Goal: Find specific page/section: Find specific page/section

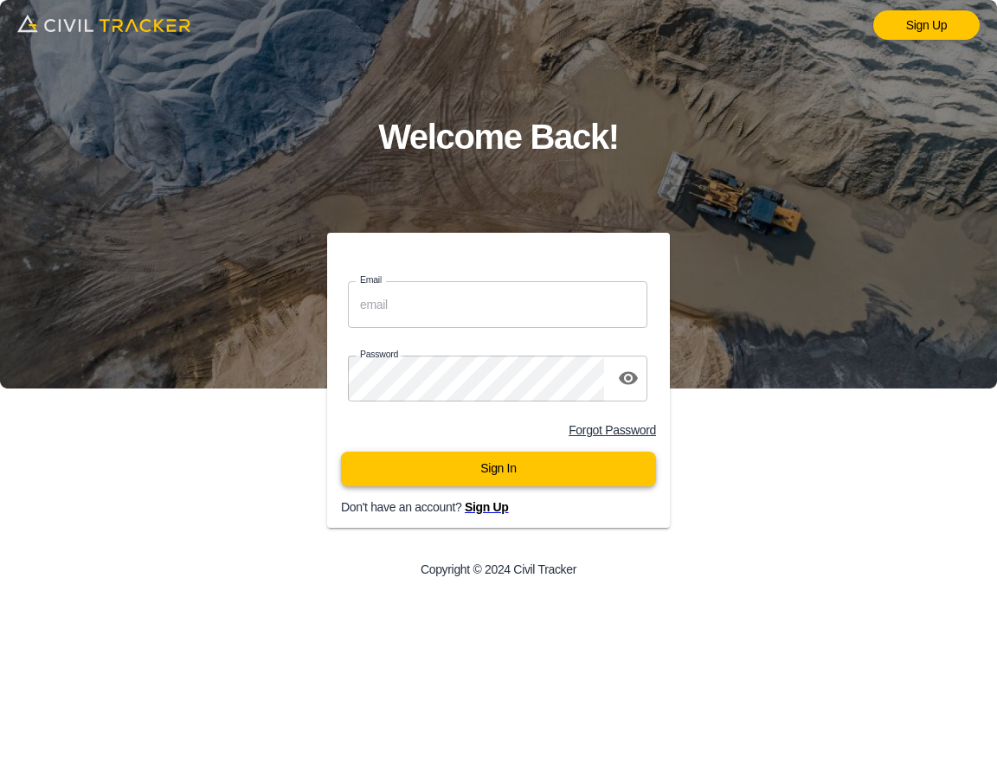
type input "[EMAIL_ADDRESS][DOMAIN_NAME]"
click at [535, 485] on button "Sign In" at bounding box center [498, 469] width 315 height 35
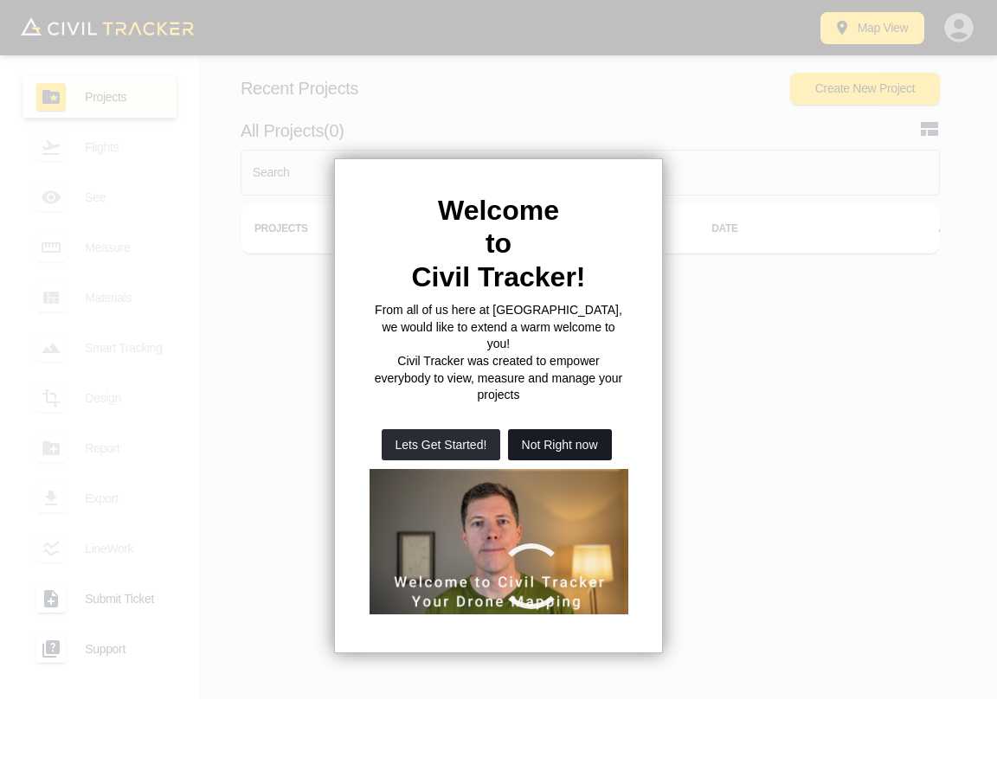
click at [563, 429] on button "Not Right now" at bounding box center [560, 444] width 104 height 31
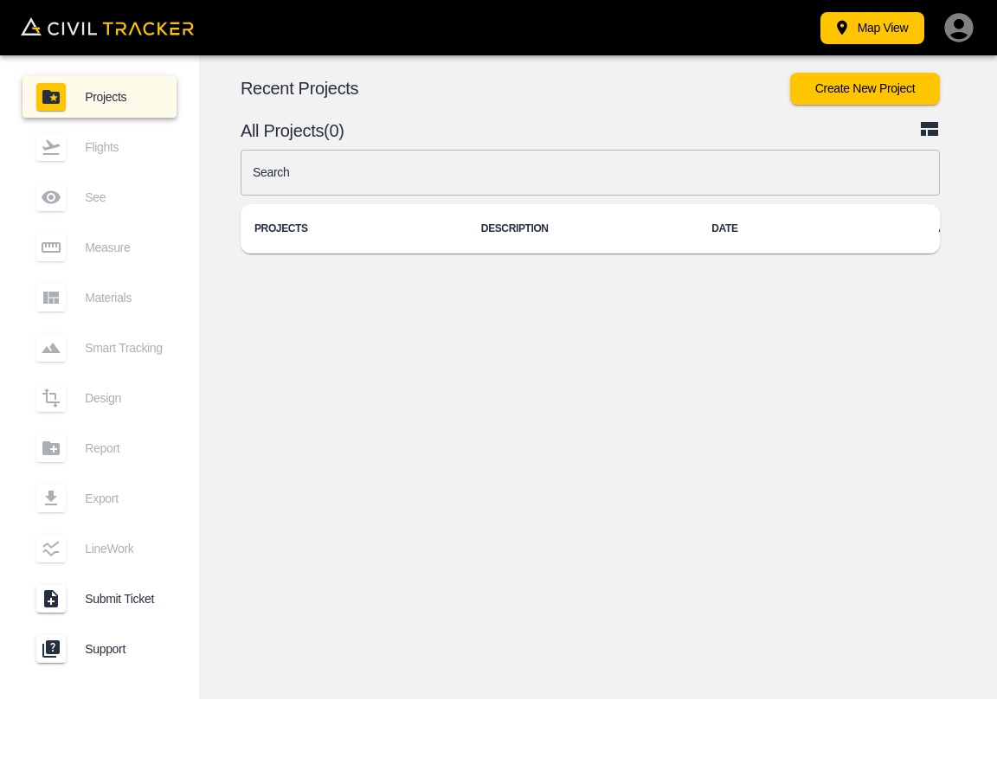
click at [520, 179] on input "text" at bounding box center [590, 173] width 699 height 46
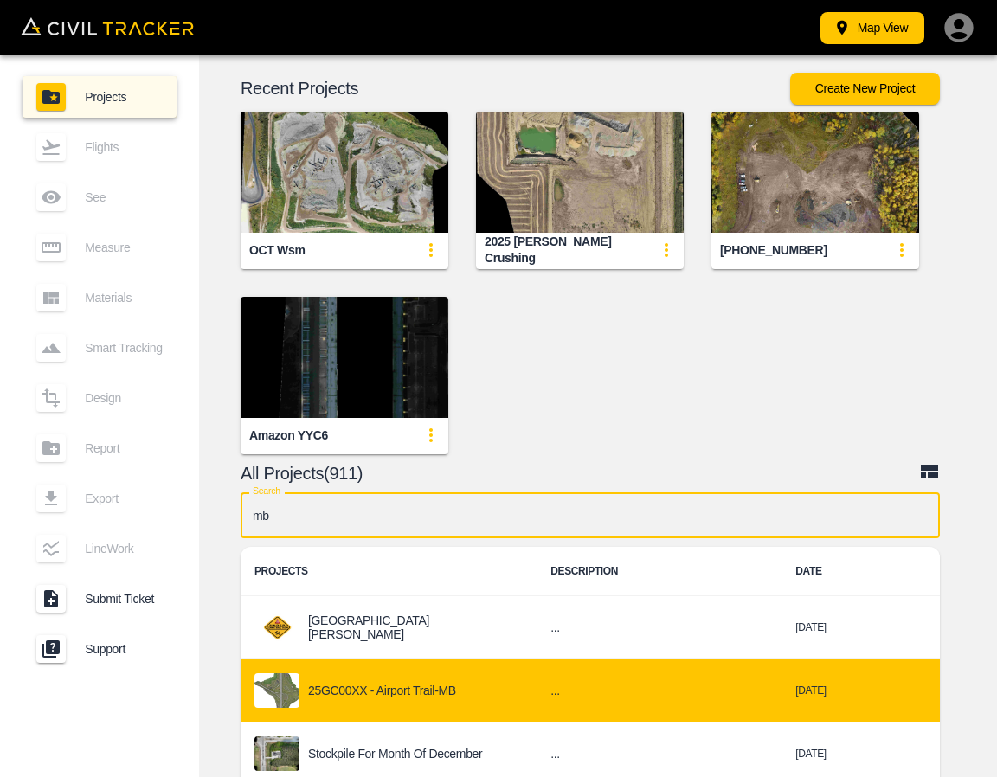
type input "mb"
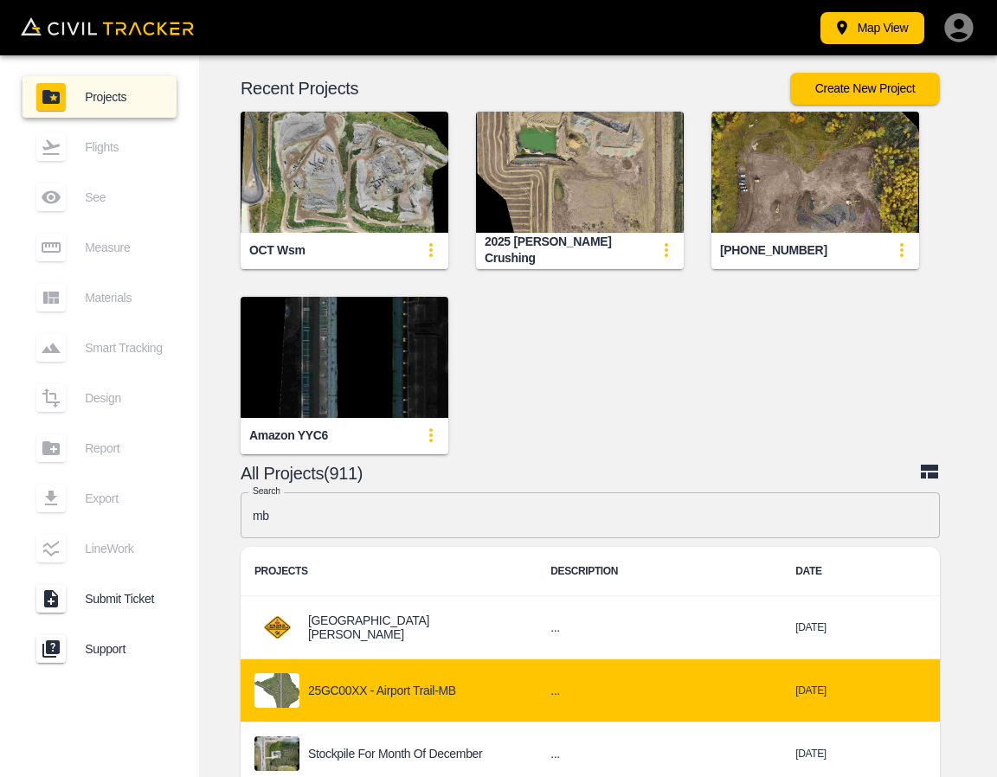
click at [501, 695] on td "25GC00XX - Airport Trail-MB" at bounding box center [389, 690] width 296 height 63
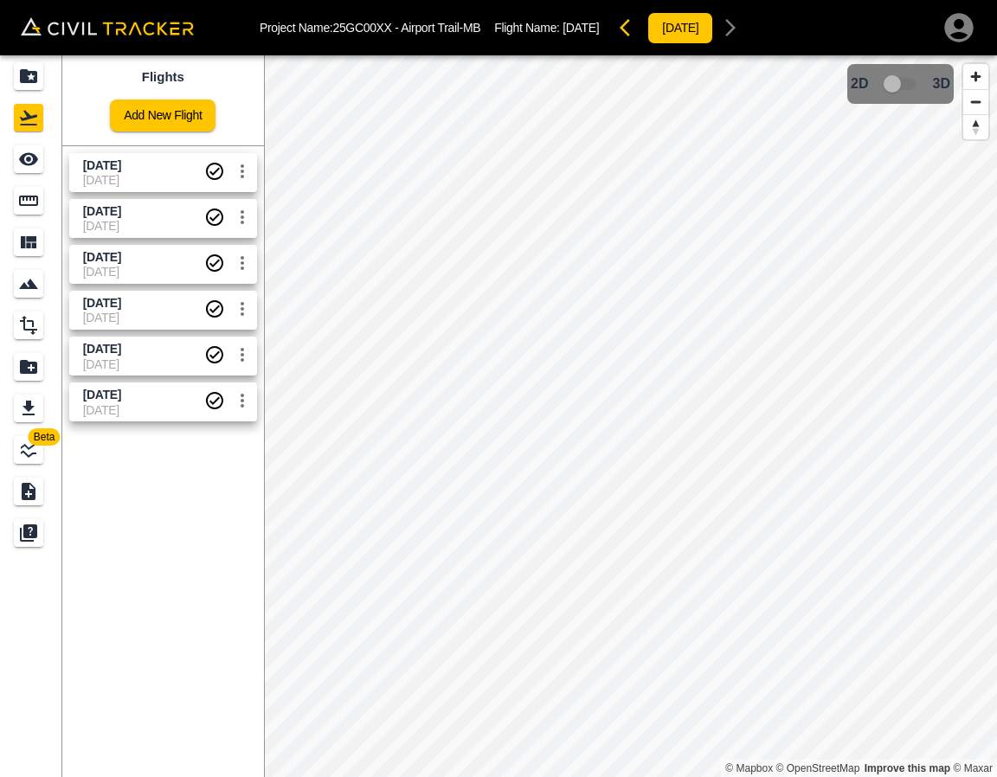
click at [140, 178] on span "[DATE]" at bounding box center [143, 180] width 121 height 14
click at [33, 161] on icon "See" at bounding box center [28, 159] width 19 height 13
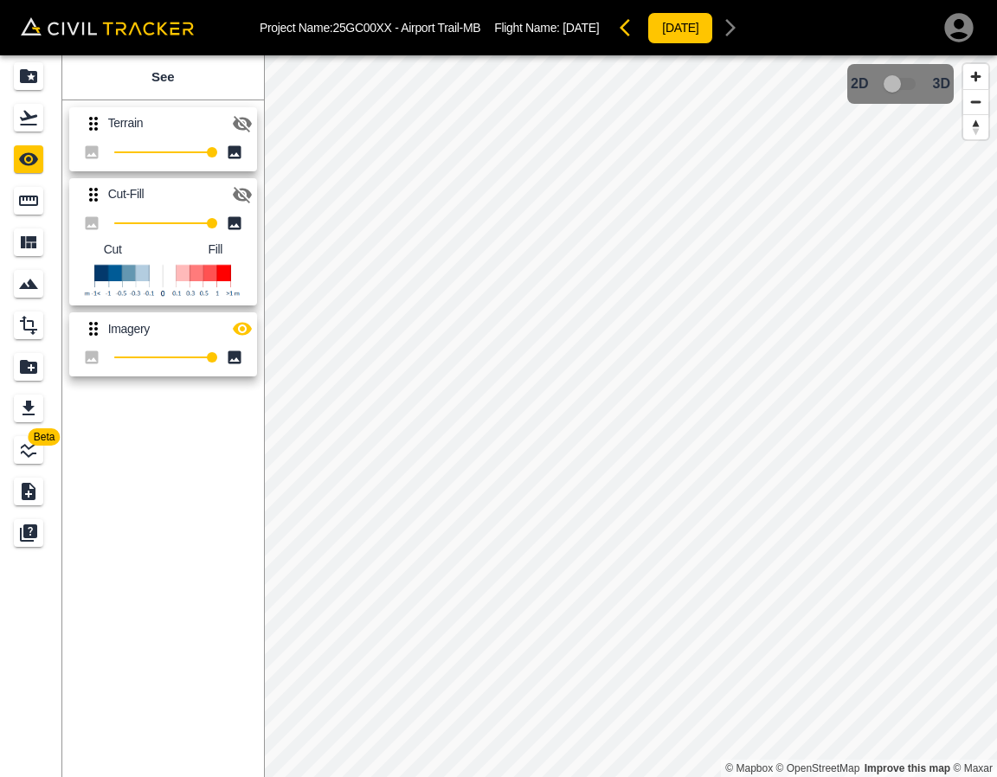
click at [251, 188] on icon "button" at bounding box center [242, 194] width 21 height 21
click at [244, 318] on button "button" at bounding box center [242, 329] width 35 height 35
click at [23, 73] on icon "Projects" at bounding box center [28, 76] width 17 height 14
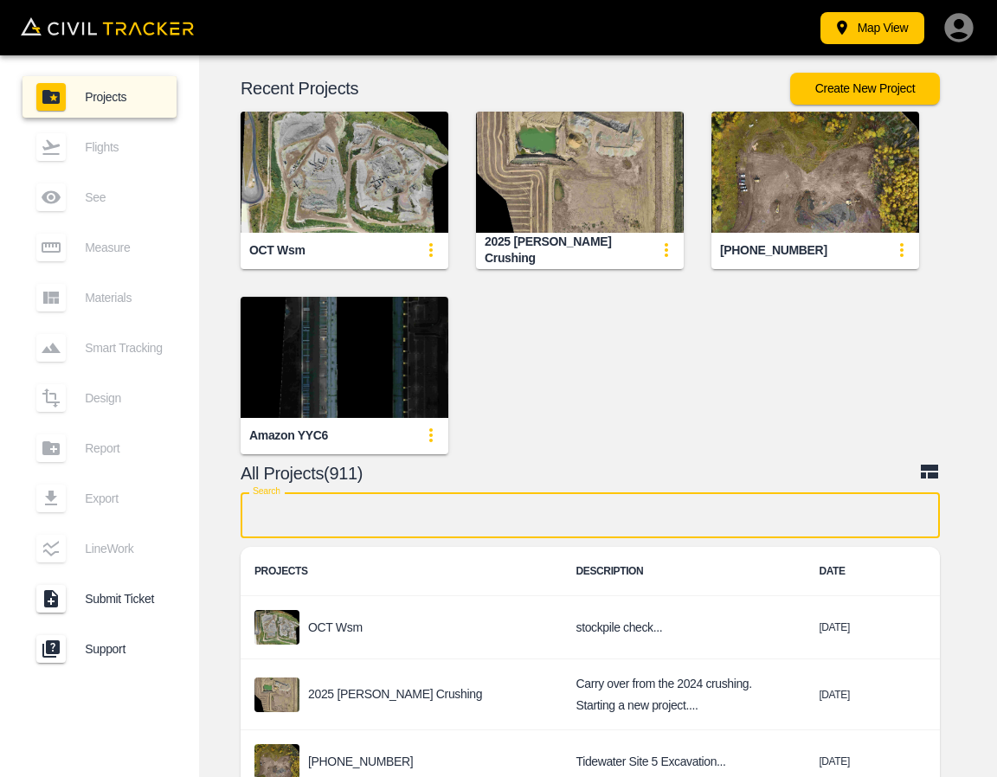
click at [523, 537] on input "text" at bounding box center [590, 515] width 699 height 46
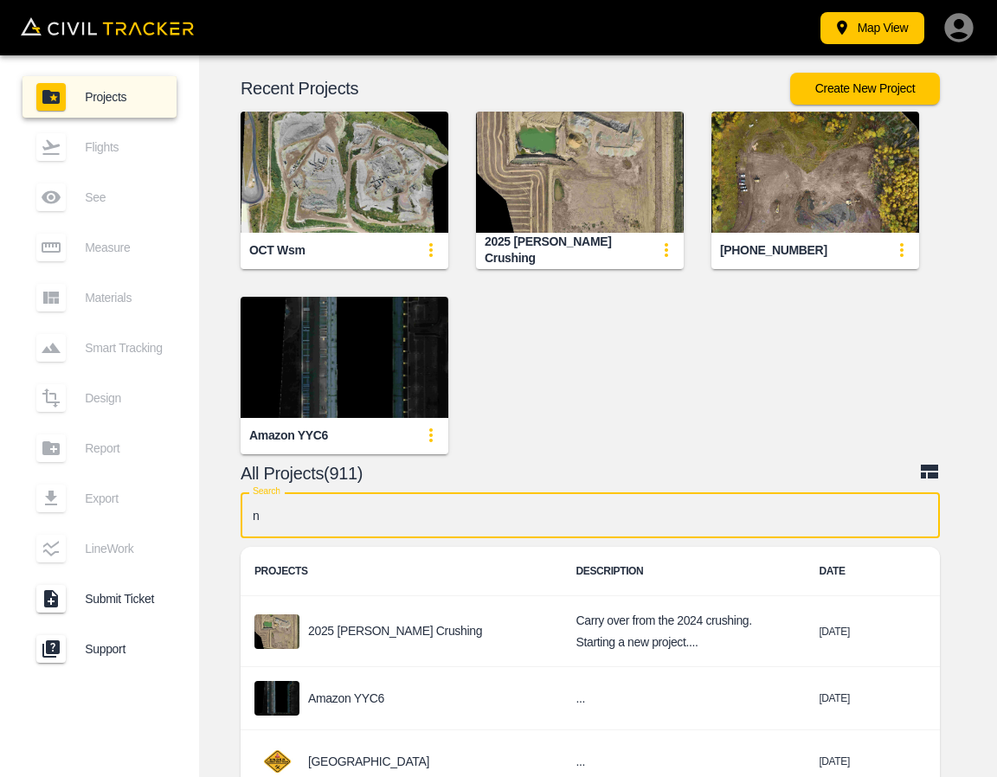
type input "nc"
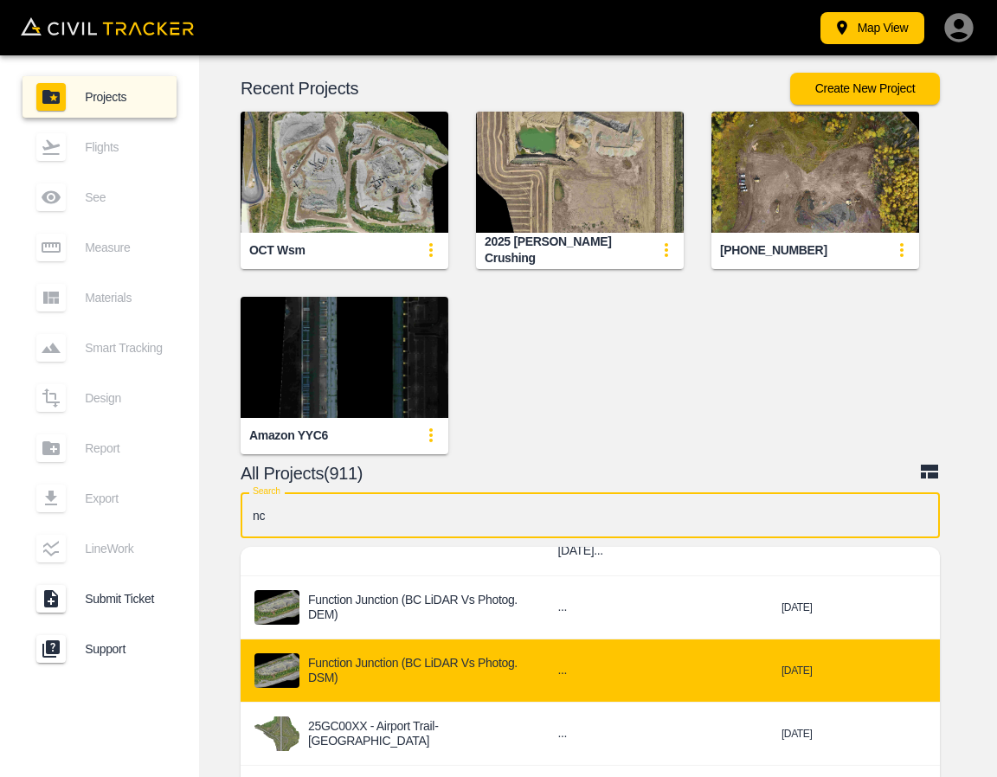
scroll to position [173, 0]
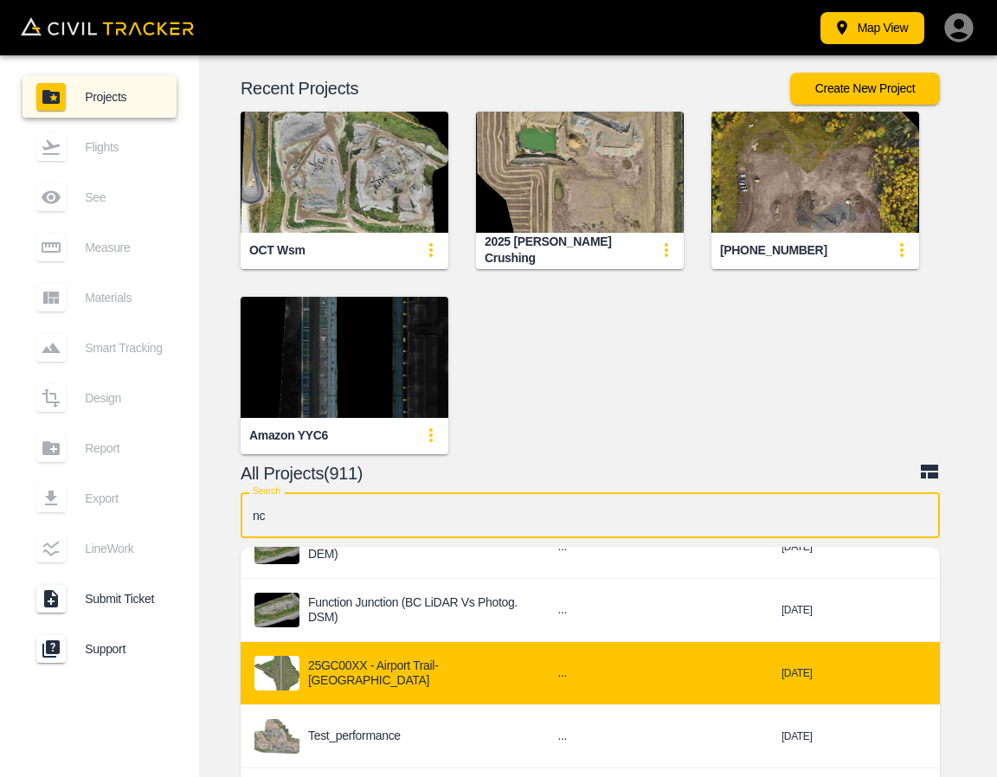
click at [463, 672] on div "25GC00XX - Airport Trail-[GEOGRAPHIC_DATA]" at bounding box center [391, 673] width 275 height 35
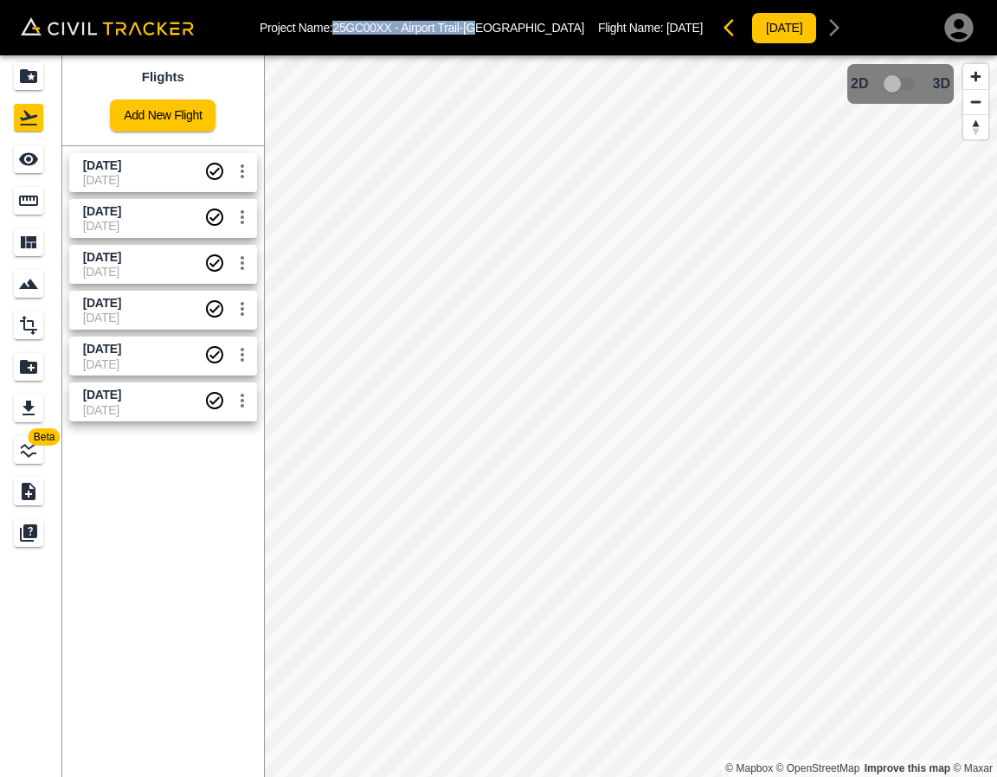
drag, startPoint x: 338, startPoint y: 28, endPoint x: 519, endPoint y: 51, distance: 183.2
click at [483, 22] on p "Project Name: 25GC00XX - Airport Trail-[GEOGRAPHIC_DATA]" at bounding box center [422, 28] width 325 height 14
copy p "25GC00XX - Airport Trail-[GEOGRAPHIC_DATA]"
drag, startPoint x: 106, startPoint y: 214, endPoint x: 71, endPoint y: 190, distance: 43.0
click at [106, 213] on span "[DATE]" at bounding box center [102, 211] width 38 height 14
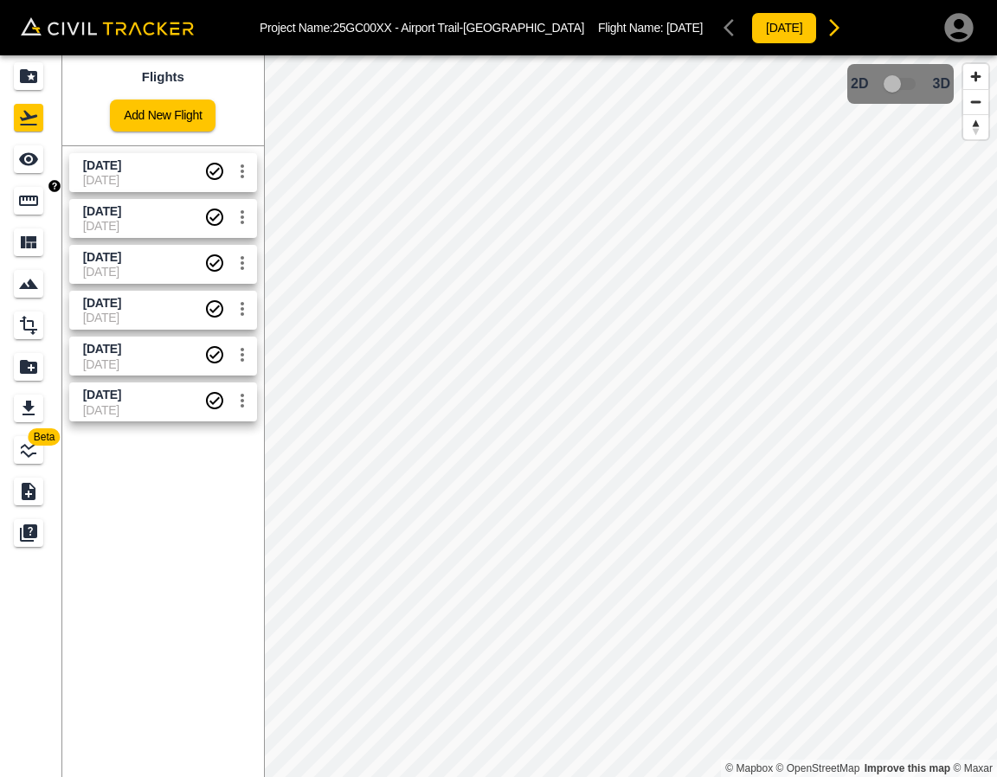
click at [56, 180] on img "button" at bounding box center [54, 186] width 12 height 12
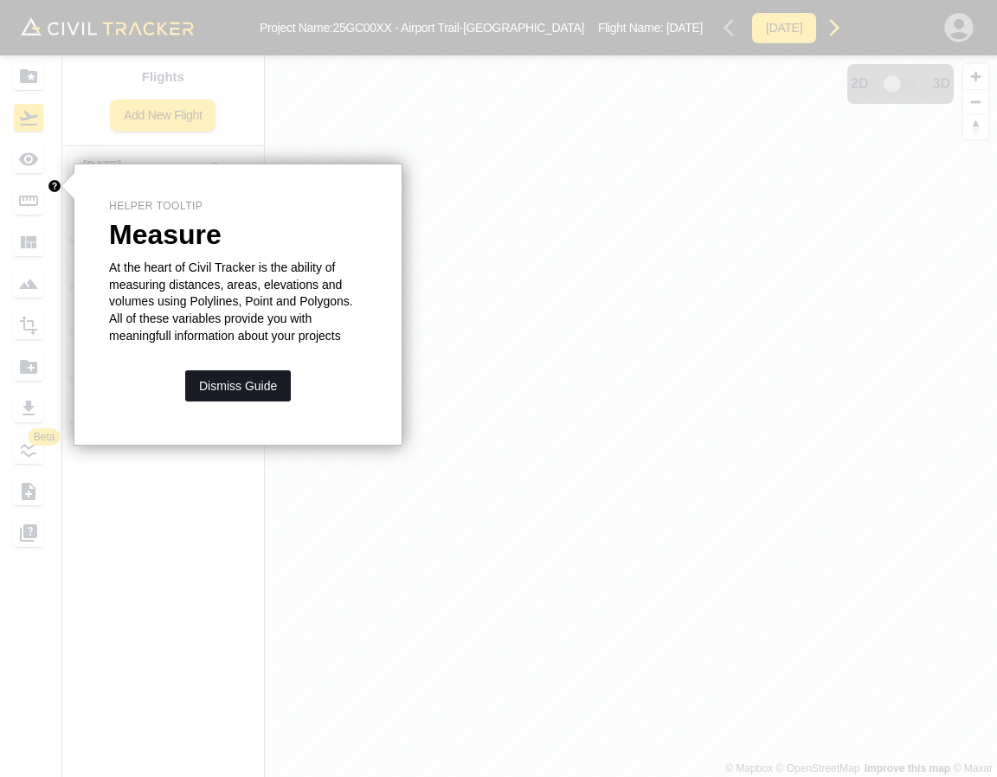
click at [237, 376] on button "Dismiss Guide" at bounding box center [238, 385] width 106 height 31
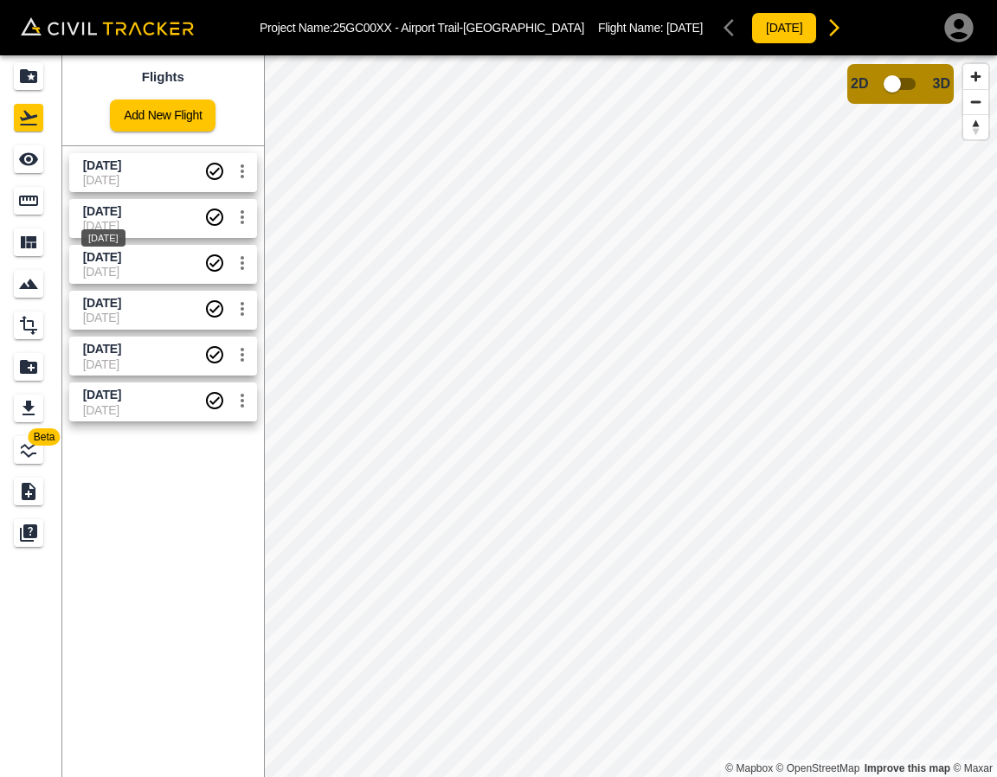
click at [107, 209] on span "[DATE]" at bounding box center [102, 211] width 38 height 14
click at [37, 148] on div "See" at bounding box center [28, 159] width 29 height 28
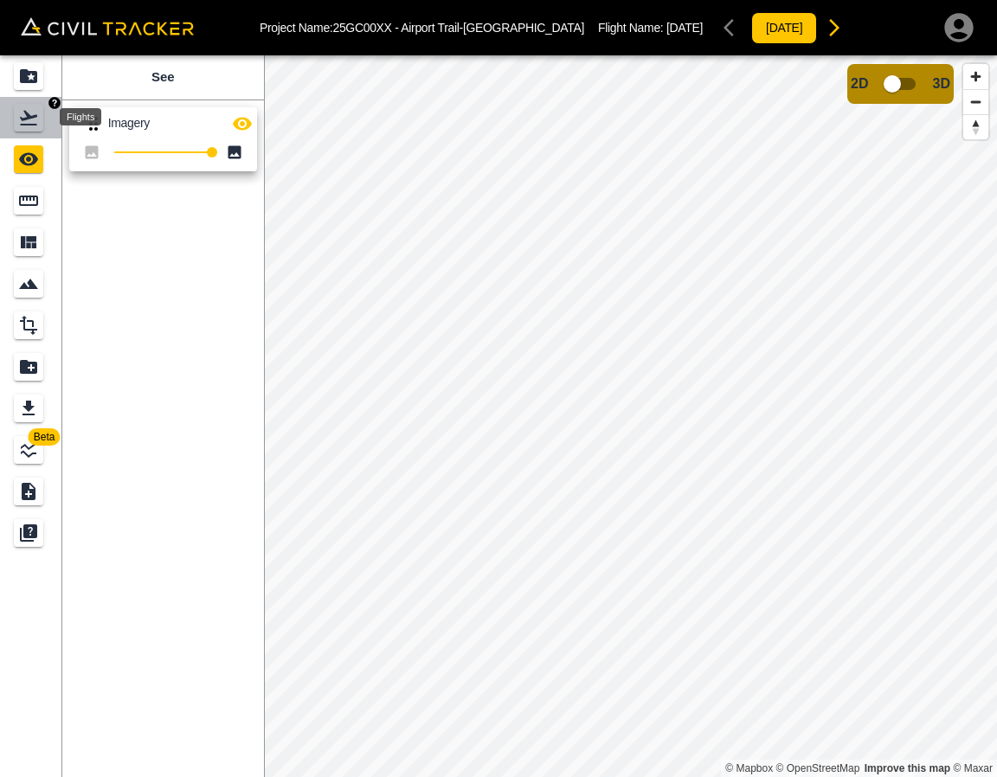
click at [42, 125] on div "Flights" at bounding box center [28, 118] width 29 height 28
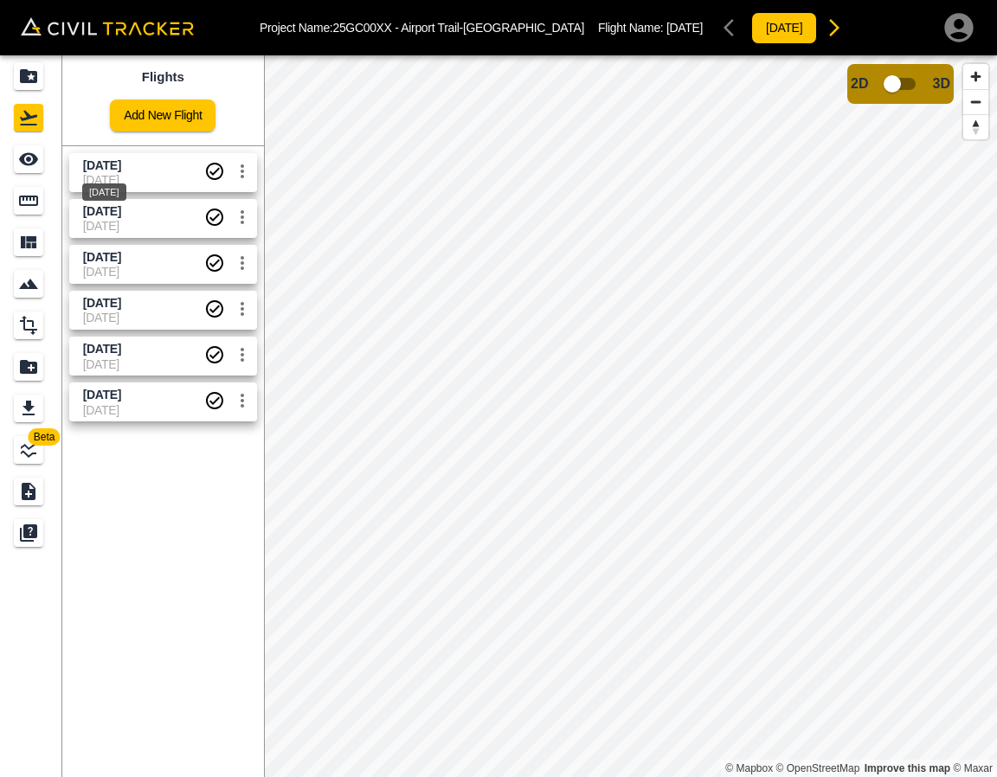
click at [93, 164] on span "[DATE]" at bounding box center [102, 165] width 38 height 14
click at [22, 158] on icon "See" at bounding box center [28, 159] width 19 height 13
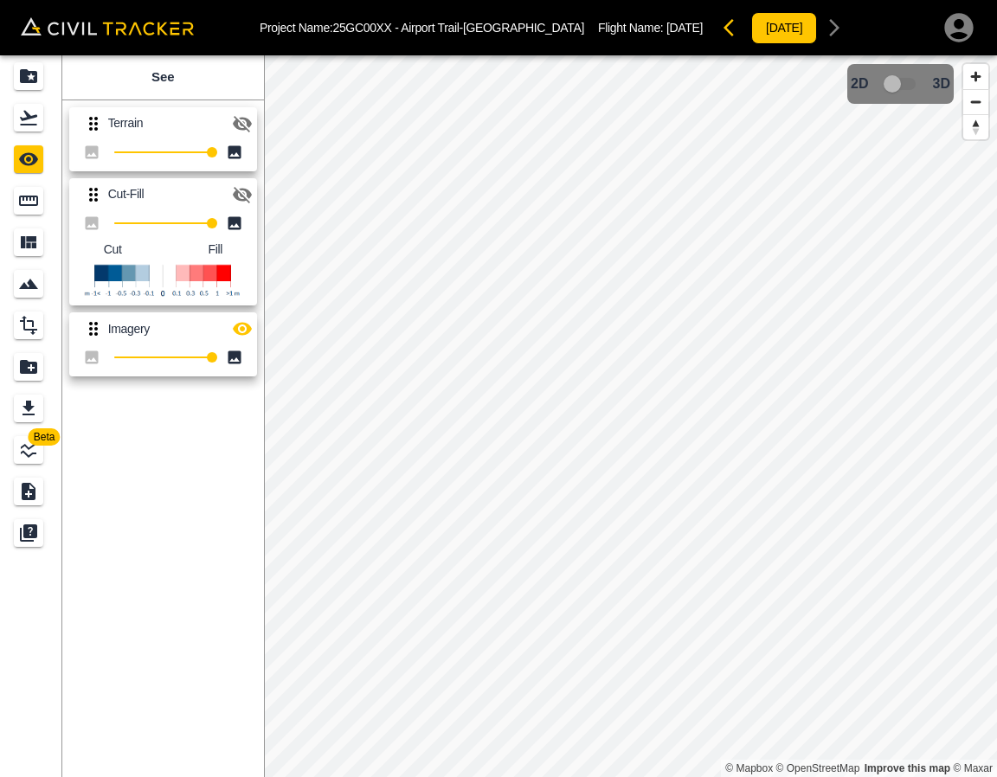
click at [260, 327] on div "Terrain 100 Cut-Fill 100 Cut Fill Imagery 100" at bounding box center [159, 238] width 209 height 291
click at [229, 324] on button "button" at bounding box center [242, 329] width 35 height 35
click at [235, 184] on icon "button" at bounding box center [242, 194] width 21 height 21
drag, startPoint x: 235, startPoint y: 184, endPoint x: 183, endPoint y: 155, distance: 60.4
click at [236, 184] on icon "button" at bounding box center [242, 194] width 21 height 21
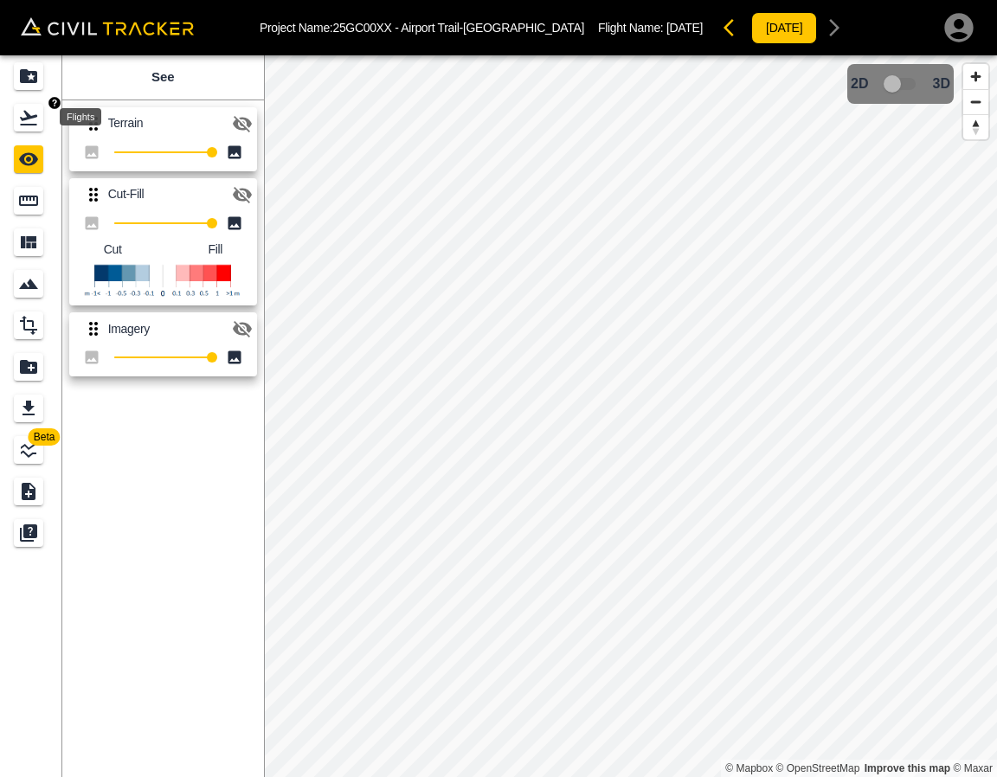
click at [40, 127] on div "Flights" at bounding box center [28, 118] width 29 height 28
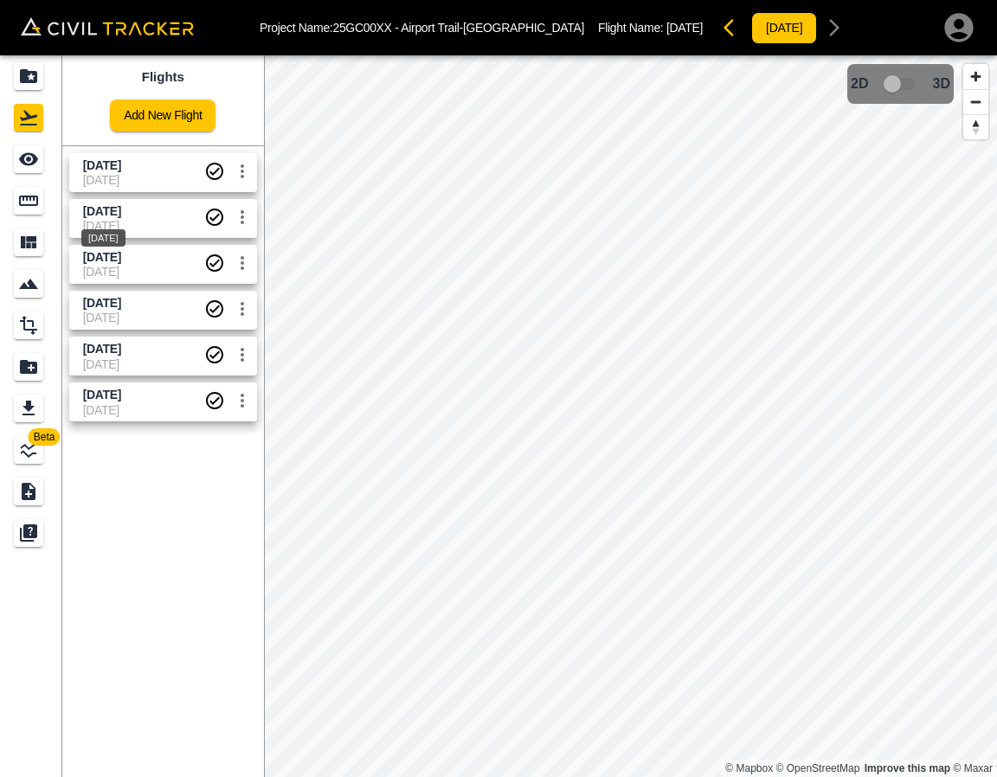
click at [118, 217] on div "[DATE]" at bounding box center [104, 232] width 48 height 31
click at [42, 158] on div "See" at bounding box center [28, 159] width 29 height 28
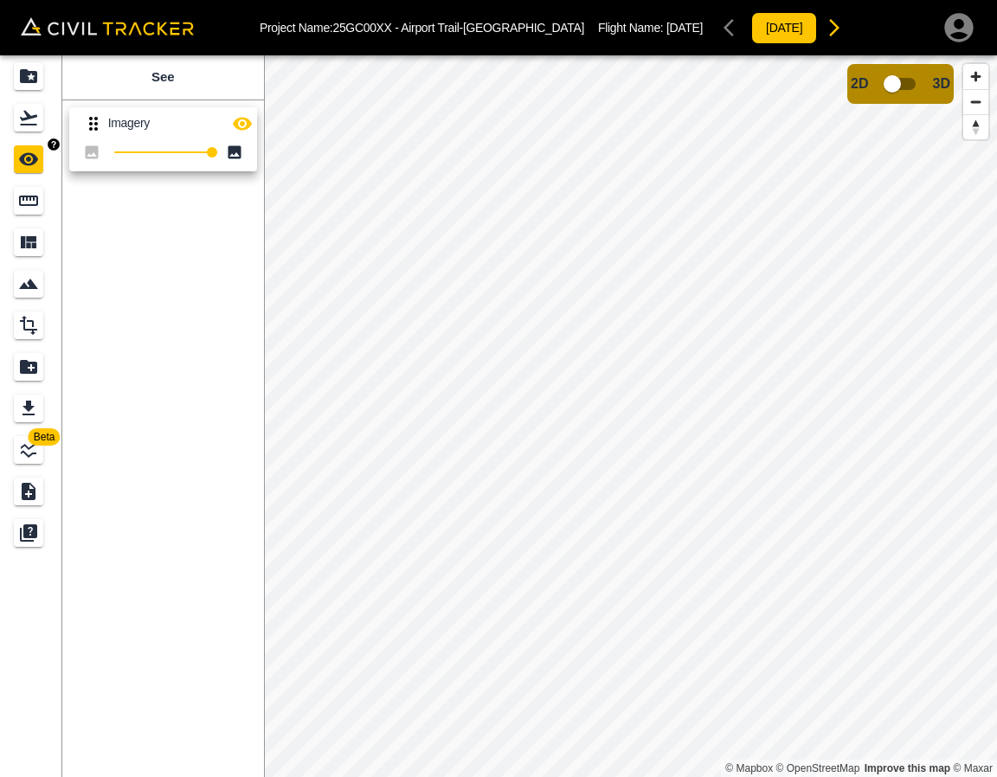
click at [16, 121] on div "Flights" at bounding box center [28, 118] width 29 height 28
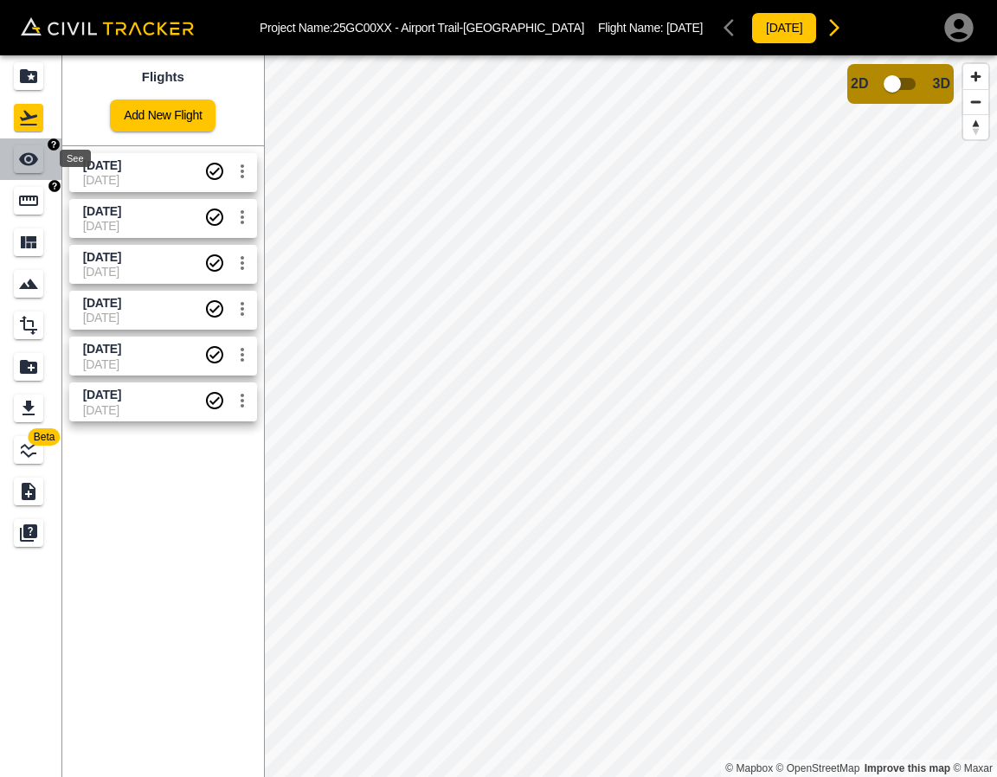
click at [39, 172] on div "See" at bounding box center [28, 159] width 29 height 28
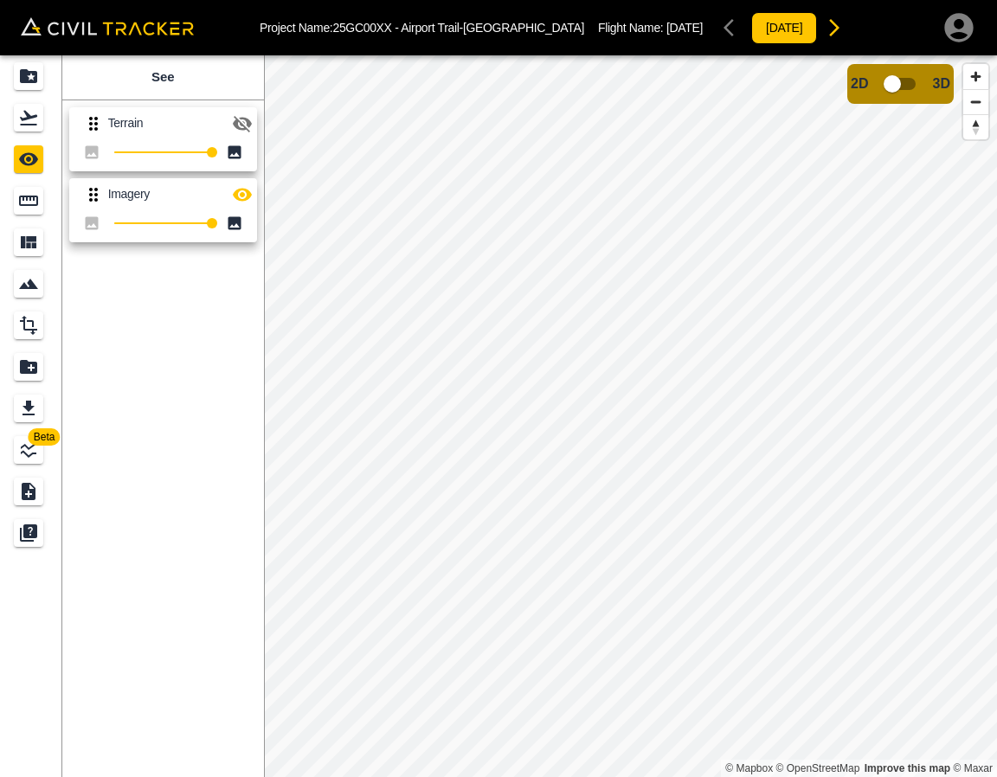
drag, startPoint x: 242, startPoint y: 131, endPoint x: 244, endPoint y: 170, distance: 39.8
click at [243, 130] on icon "button" at bounding box center [242, 123] width 21 height 21
click at [238, 192] on icon "button" at bounding box center [242, 194] width 19 height 13
click at [30, 118] on icon "Flights" at bounding box center [28, 118] width 17 height 15
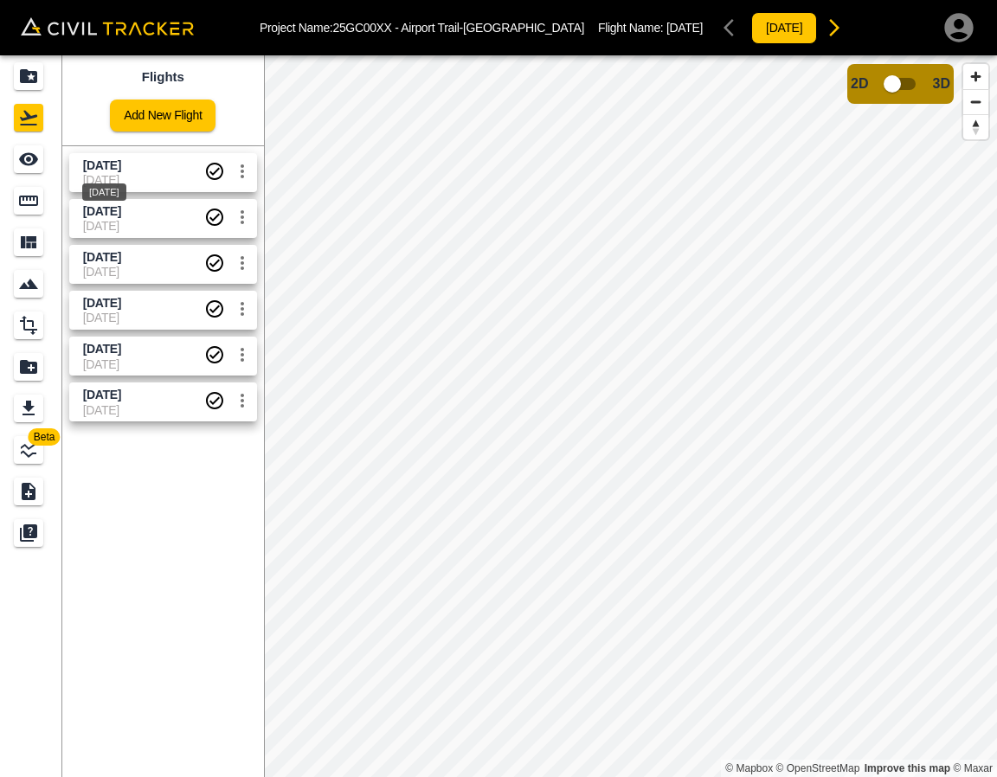
click at [121, 169] on span "[DATE]" at bounding box center [102, 165] width 38 height 14
click at [26, 152] on icon "See" at bounding box center [28, 159] width 21 height 21
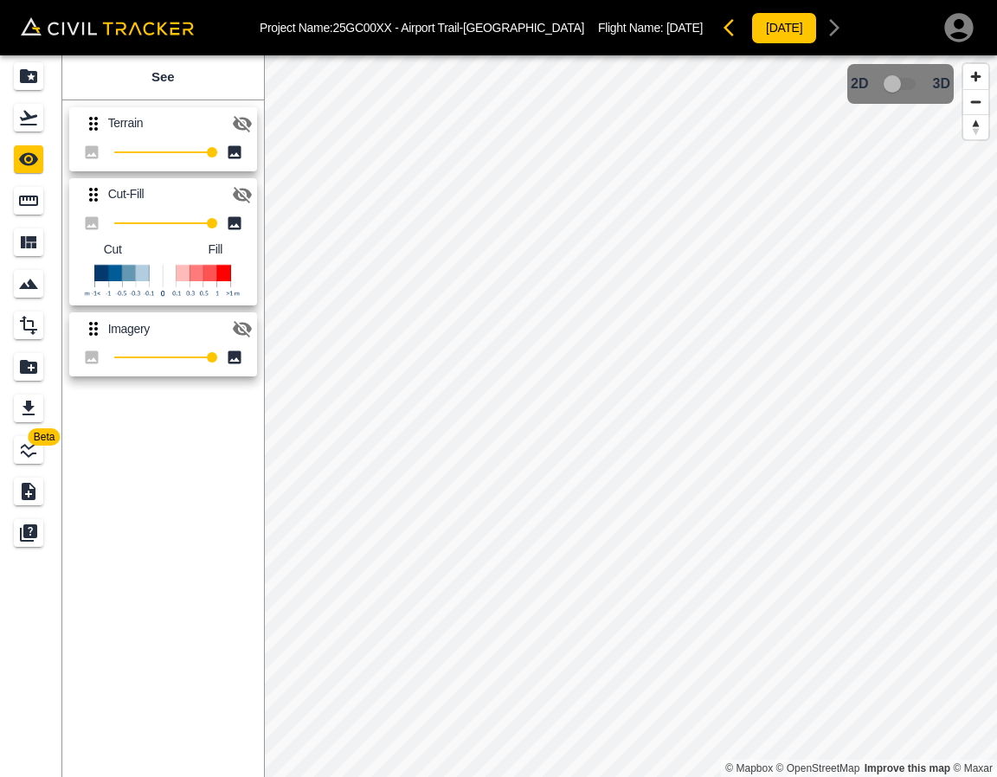
click at [243, 196] on icon "button" at bounding box center [242, 195] width 19 height 16
click at [243, 196] on icon "button" at bounding box center [242, 194] width 19 height 13
